Goal: Information Seeking & Learning: Learn about a topic

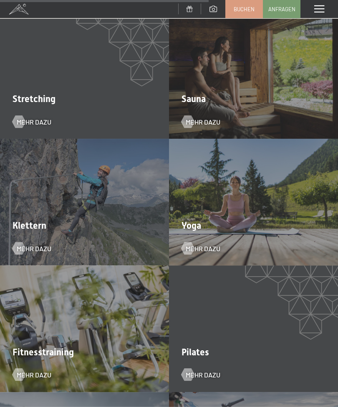
scroll to position [1494, 0]
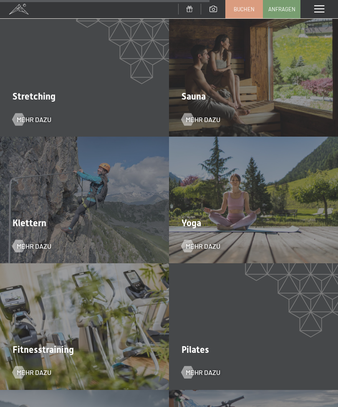
click at [191, 240] on div at bounding box center [187, 246] width 7 height 13
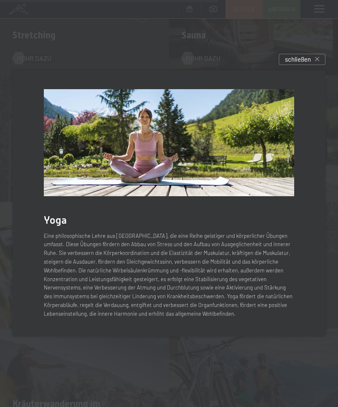
scroll to position [1557, 0]
click at [315, 61] on icon at bounding box center [317, 59] width 4 height 4
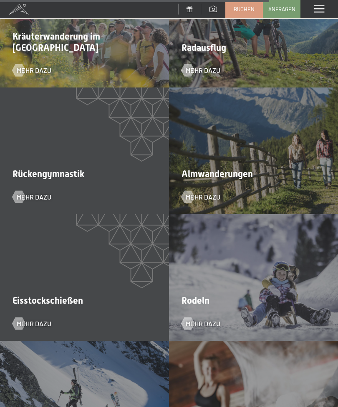
scroll to position [1926, 0]
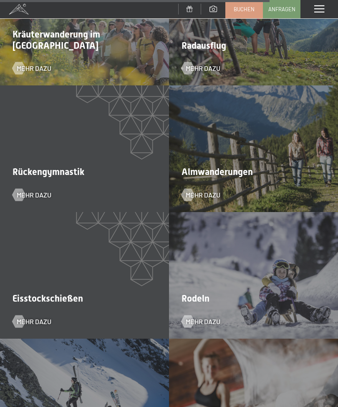
click at [191, 189] on div at bounding box center [187, 195] width 7 height 13
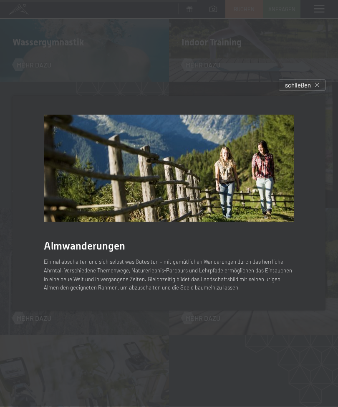
click at [314, 91] on div "schließen" at bounding box center [302, 85] width 47 height 11
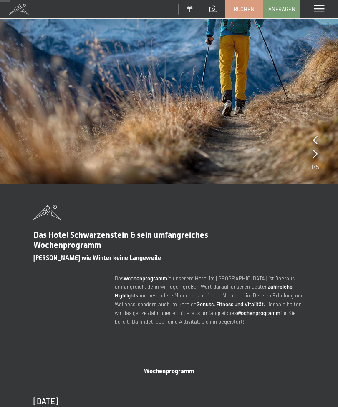
scroll to position [75, 0]
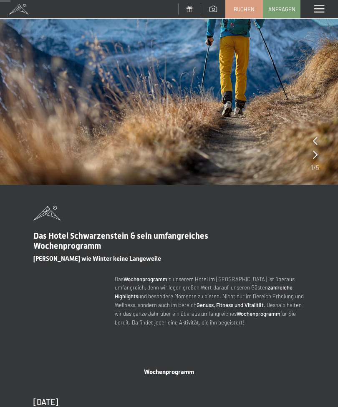
click at [319, 7] on span at bounding box center [319, 9] width 10 height 8
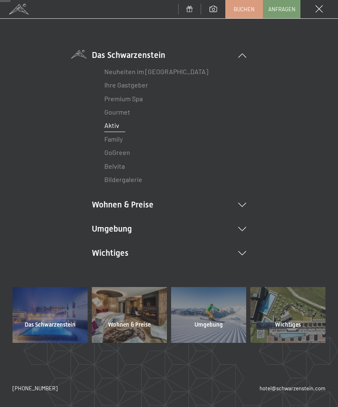
scroll to position [42, 0]
click at [99, 203] on li "Wohnen & Preise Inklusivleistungen Zimmer & Preise Liste Angebote Liste Familie…" at bounding box center [169, 205] width 154 height 12
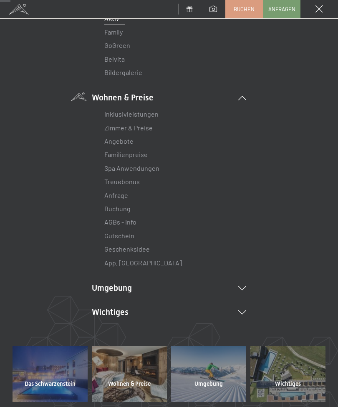
scroll to position [151, 0]
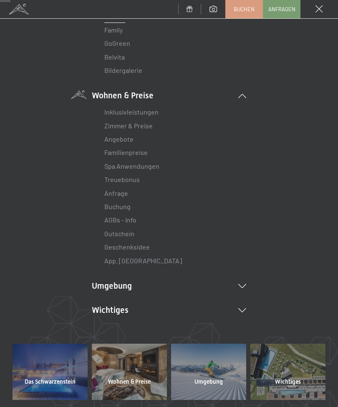
click at [107, 176] on link "Treuebonus" at bounding box center [121, 180] width 35 height 8
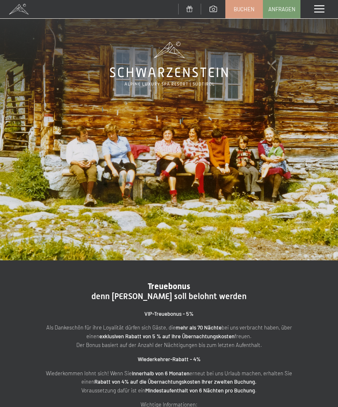
click at [322, 8] on span at bounding box center [319, 9] width 10 height 8
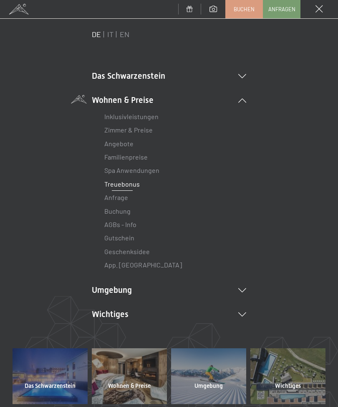
scroll to position [21, 0]
click at [110, 145] on link "Angebote" at bounding box center [118, 144] width 29 height 8
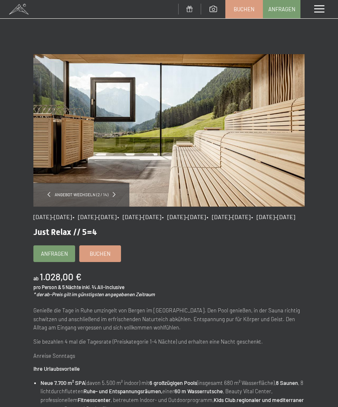
click at [111, 202] on div "Angebot wechseln (2 / 14)" at bounding box center [81, 195] width 96 height 24
click at [113, 192] on span at bounding box center [114, 194] width 3 height 5
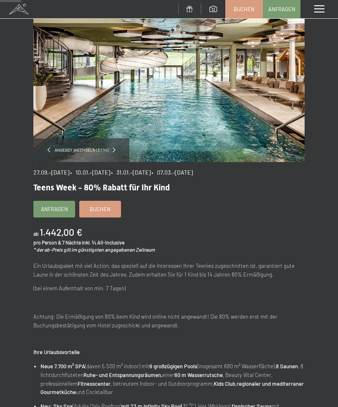
scroll to position [44, 0]
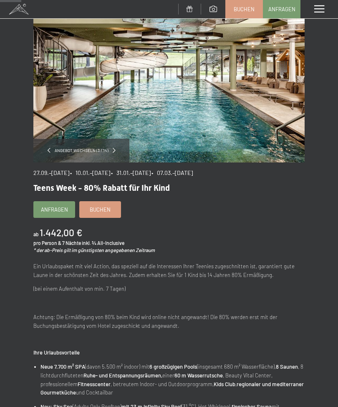
click at [46, 151] on div "Angebot wechseln (3 / 14)" at bounding box center [81, 151] width 96 height 24
click at [50, 151] on span at bounding box center [49, 150] width 3 height 5
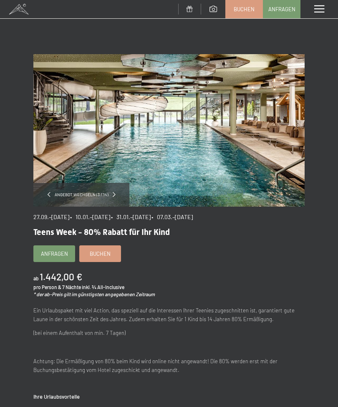
click at [46, 191] on div "Angebot wechseln (3 / 14)" at bounding box center [81, 195] width 96 height 24
click at [45, 192] on div "Angebot wechseln (3 / 14)" at bounding box center [81, 195] width 96 height 24
click at [112, 198] on div "Angebot wechseln (3 / 14)" at bounding box center [81, 195] width 96 height 24
click at [320, 8] on span at bounding box center [319, 9] width 10 height 8
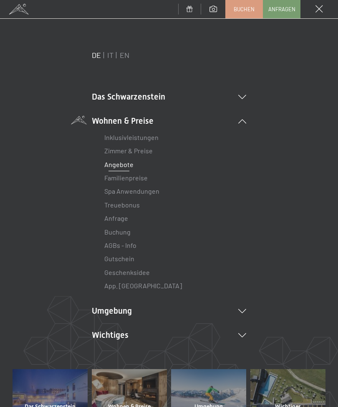
click at [109, 162] on link "Angebote" at bounding box center [118, 165] width 29 height 8
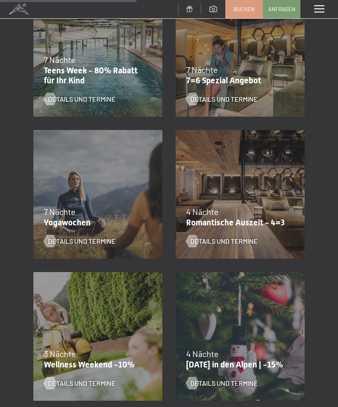
scroll to position [494, 0]
click at [196, 241] on div at bounding box center [192, 241] width 7 height 13
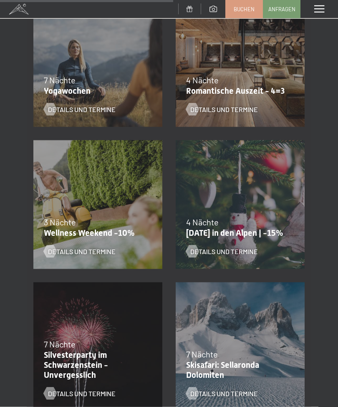
scroll to position [626, 0]
click at [189, 251] on div at bounding box center [192, 251] width 7 height 13
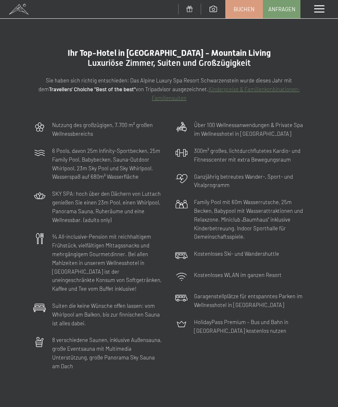
click at [317, 13] on span at bounding box center [319, 9] width 10 height 8
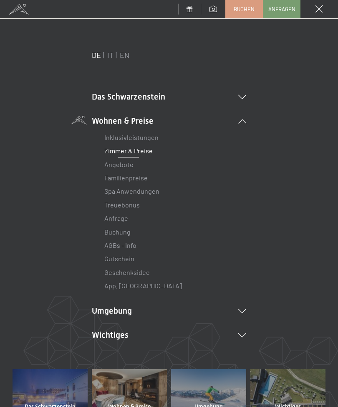
click at [107, 150] on link "Zimmer & Preise" at bounding box center [128, 151] width 48 height 8
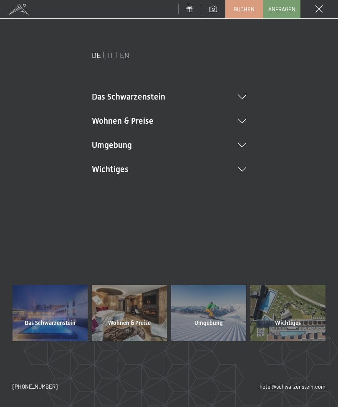
click at [101, 122] on li "Wohnen & Preise Inklusivleistungen Zimmer & Preise Liste Angebote Liste Familie…" at bounding box center [169, 121] width 154 height 12
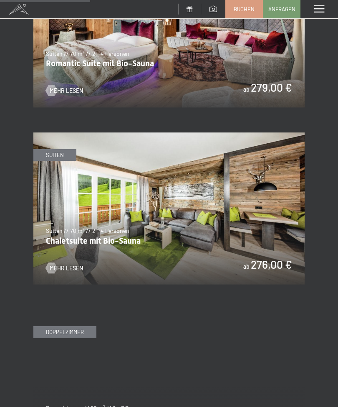
scroll to position [849, 0]
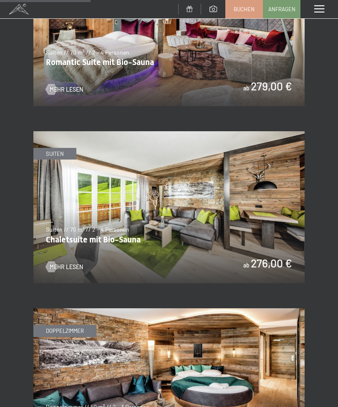
click at [48, 261] on div at bounding box center [51, 266] width 6 height 11
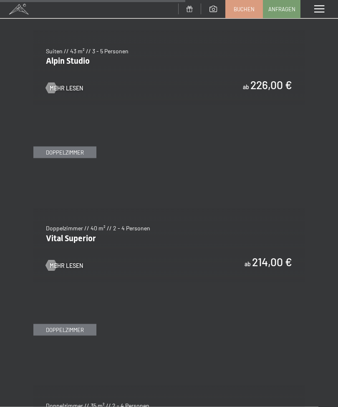
scroll to position [1740, 0]
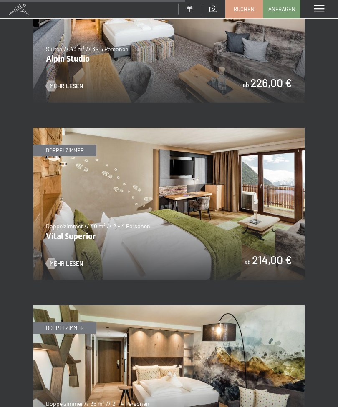
click at [49, 258] on div at bounding box center [51, 263] width 6 height 11
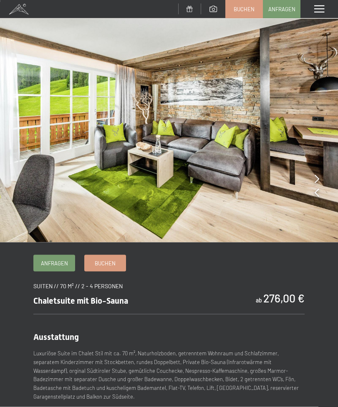
scroll to position [2, 0]
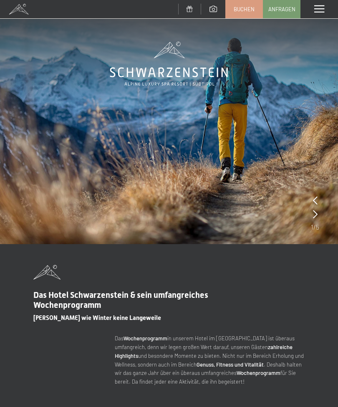
click at [317, 9] on span at bounding box center [319, 9] width 10 height 8
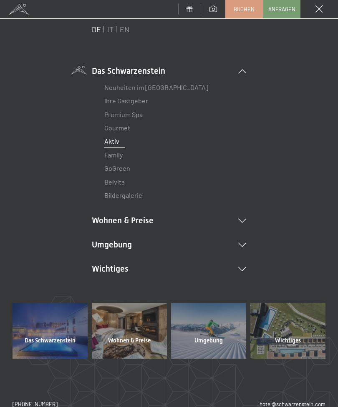
scroll to position [25, 0]
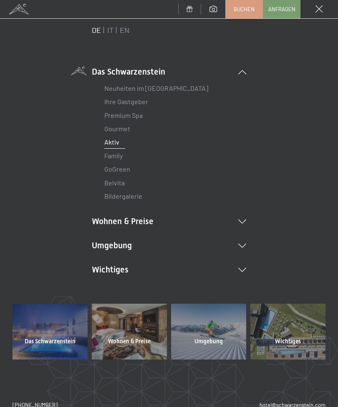
click at [104, 100] on link "Ihre Gastgeber" at bounding box center [126, 102] width 44 height 8
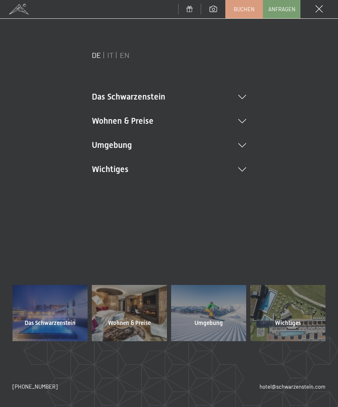
click at [93, 99] on li "Das Schwarzenstein Neuheiten im Schwarzenstein Ihre Gastgeber Premium Spa Gourm…" at bounding box center [169, 97] width 154 height 12
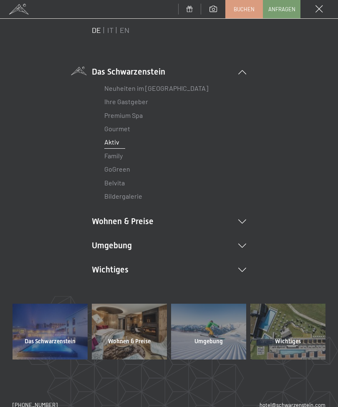
click at [136, 104] on div "Neuheiten im Schwarzenstein Ihre Gastgeber Premium Spa Gourmet Aktiv Wochenprog…" at bounding box center [169, 141] width 154 height 126
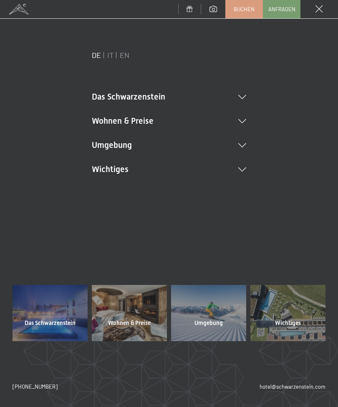
scroll to position [0, 0]
click at [117, 327] on span "Wohnen & Preise" at bounding box center [129, 323] width 43 height 8
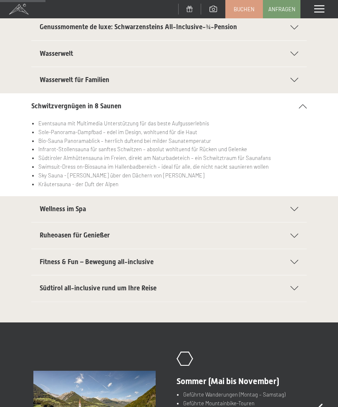
scroll to position [130, 0]
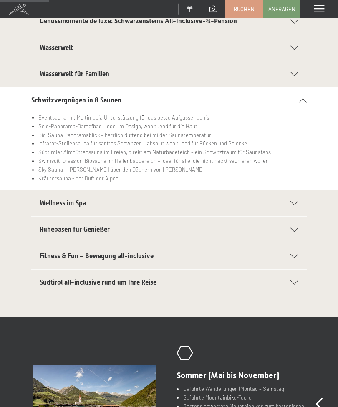
click at [41, 253] on span "Fitness & Fun – Bewegung all-inclusive" at bounding box center [97, 256] width 114 height 8
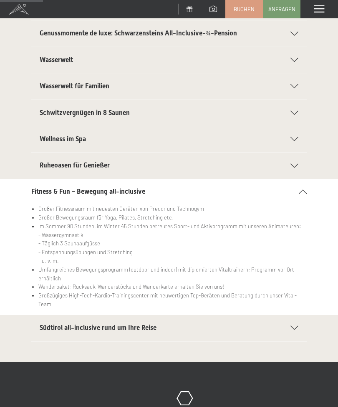
scroll to position [121, 0]
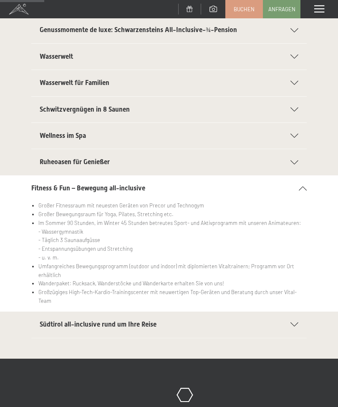
click at [36, 158] on section "Ruheoasen für Genießer Ruhelounge „Feuer“ mit mystischer Stimmung und loderndem…" at bounding box center [168, 162] width 275 height 27
click at [40, 162] on span "Ruheoasen für Genießer" at bounding box center [75, 162] width 70 height 8
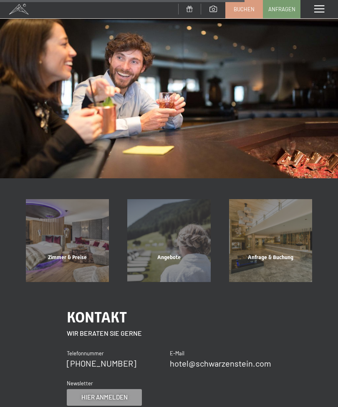
scroll to position [636, 0]
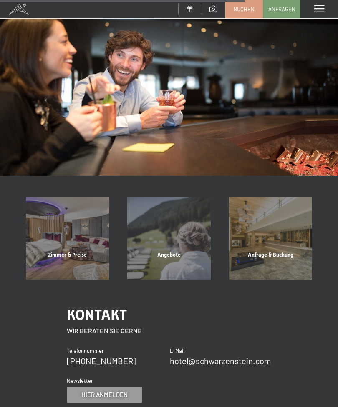
click at [67, 251] on div "Zimmer & Preise" at bounding box center [67, 265] width 101 height 28
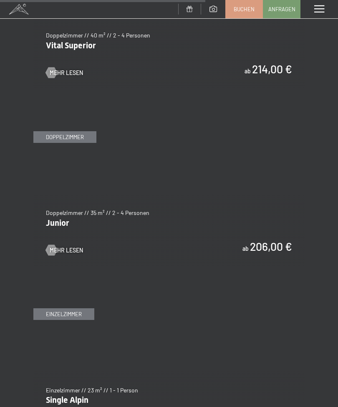
scroll to position [1933, 0]
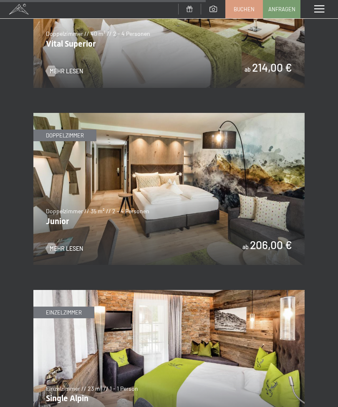
click at [53, 243] on div at bounding box center [51, 248] width 6 height 11
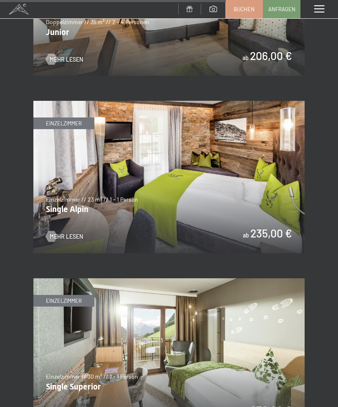
scroll to position [2122, 0]
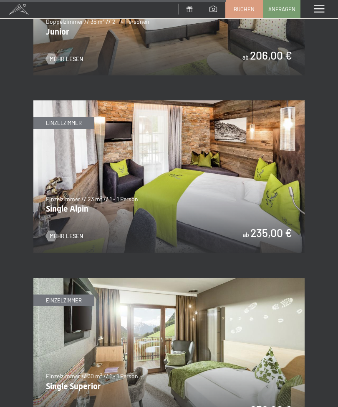
click at [269, 203] on img at bounding box center [168, 177] width 271 height 153
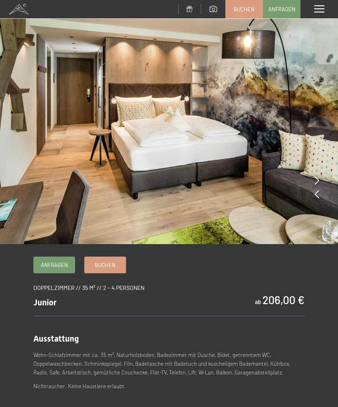
click at [318, 195] on icon at bounding box center [316, 194] width 5 height 8
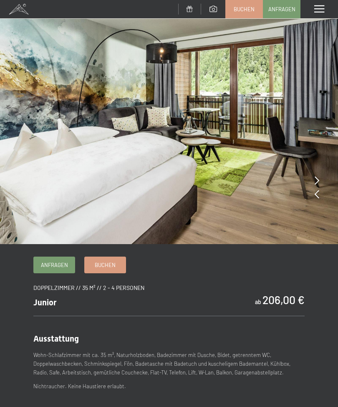
click at [317, 196] on icon at bounding box center [316, 194] width 5 height 8
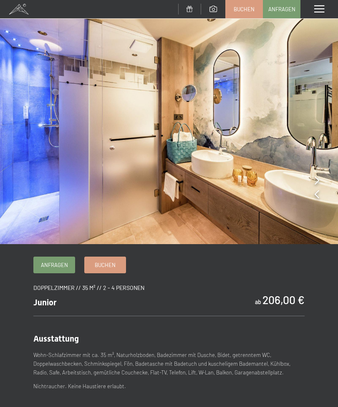
click at [316, 199] on div at bounding box center [316, 195] width 5 height 12
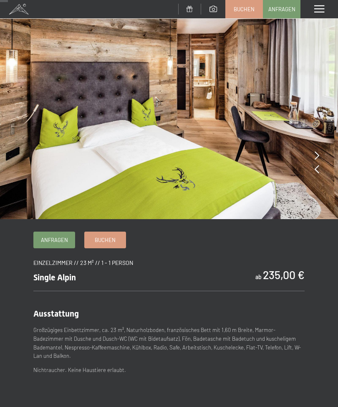
scroll to position [25, 0]
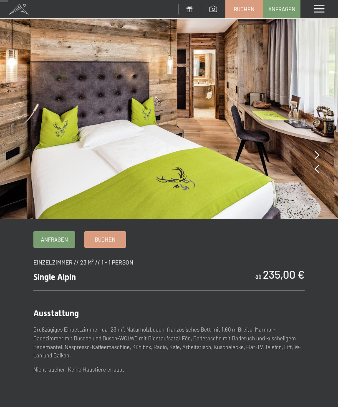
click at [319, 156] on img at bounding box center [169, 97] width 338 height 244
click at [317, 155] on icon at bounding box center [316, 155] width 5 height 8
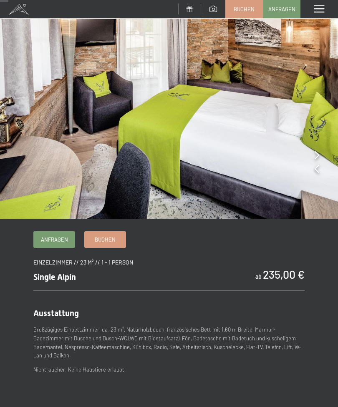
click at [314, 171] on img at bounding box center [169, 97] width 338 height 244
click at [319, 169] on icon at bounding box center [316, 169] width 5 height 8
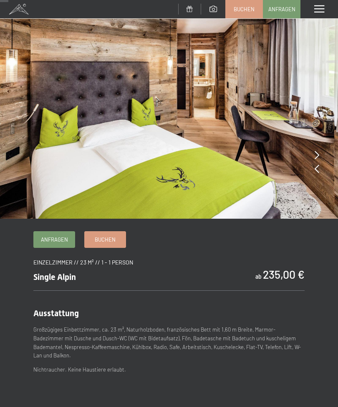
click at [316, 168] on icon at bounding box center [316, 169] width 5 height 8
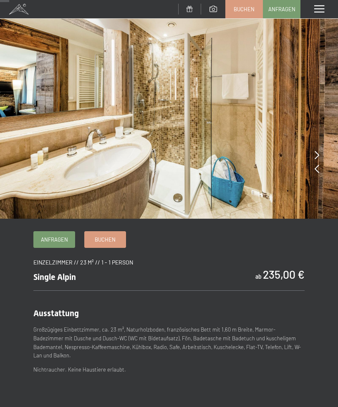
scroll to position [27, 0]
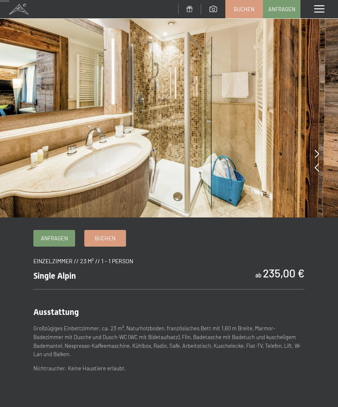
click at [317, 165] on icon at bounding box center [316, 167] width 5 height 8
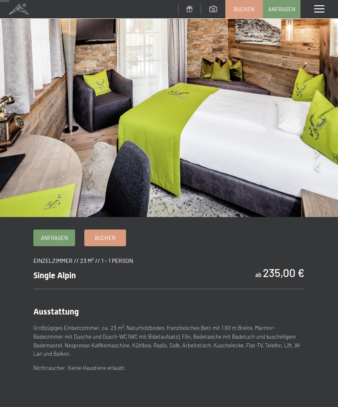
scroll to position [28, 0]
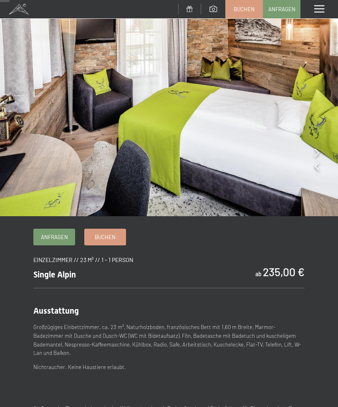
click at [15, 14] on span at bounding box center [19, 9] width 38 height 18
